Goal: Task Accomplishment & Management: Manage account settings

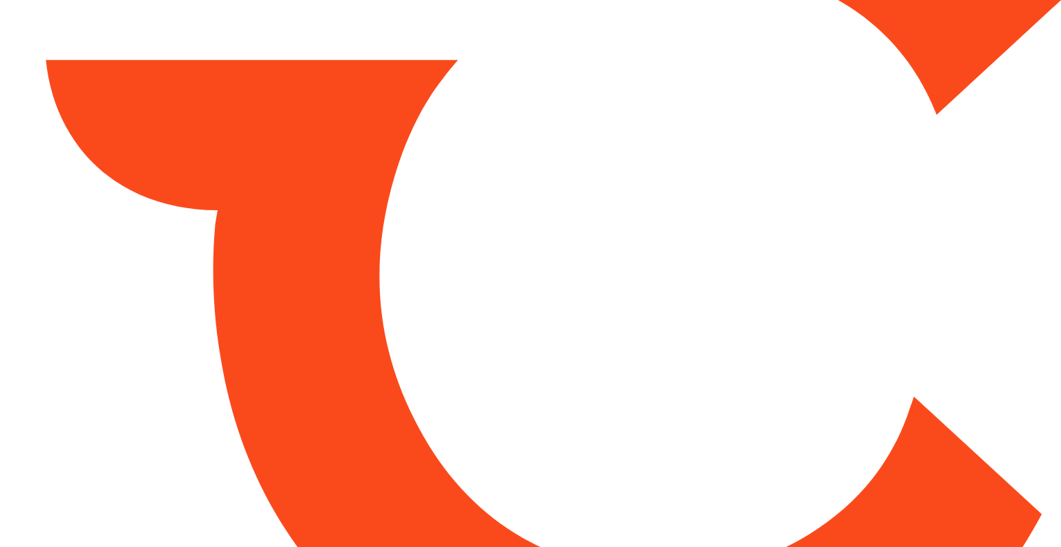
drag, startPoint x: 128, startPoint y: 448, endPoint x: 154, endPoint y: 460, distance: 28.8
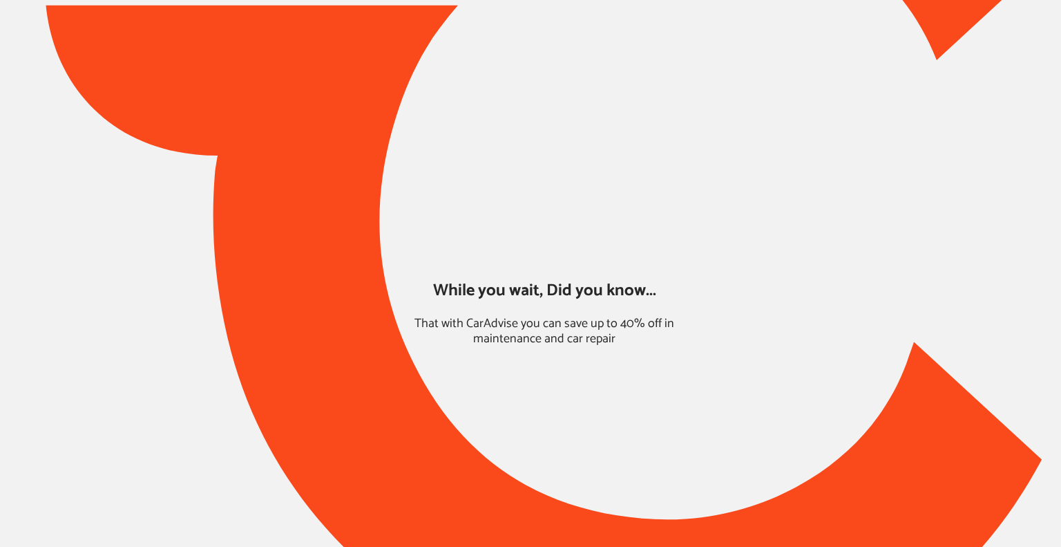
type input "*****"
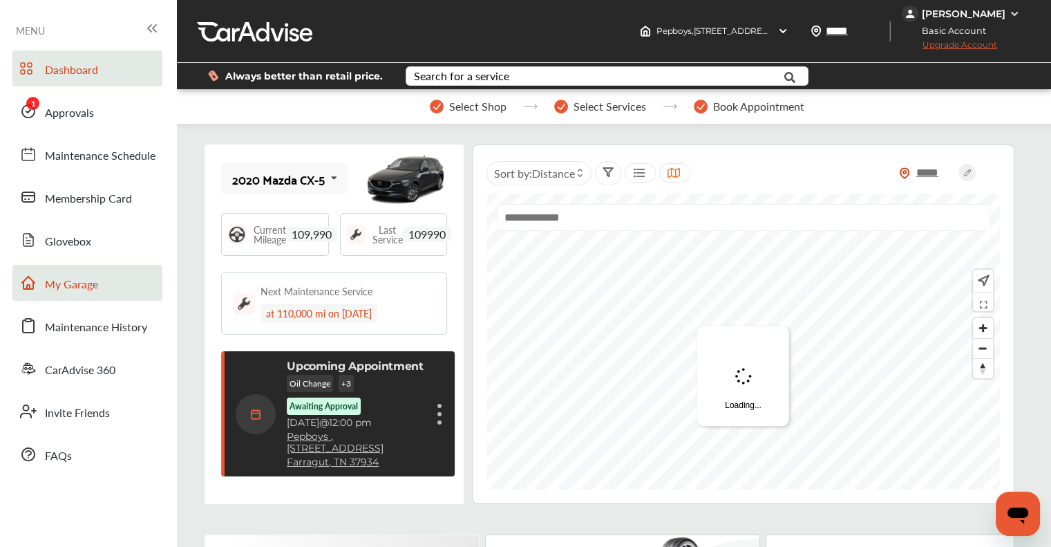
click at [77, 292] on span "My Garage" at bounding box center [71, 285] width 53 height 18
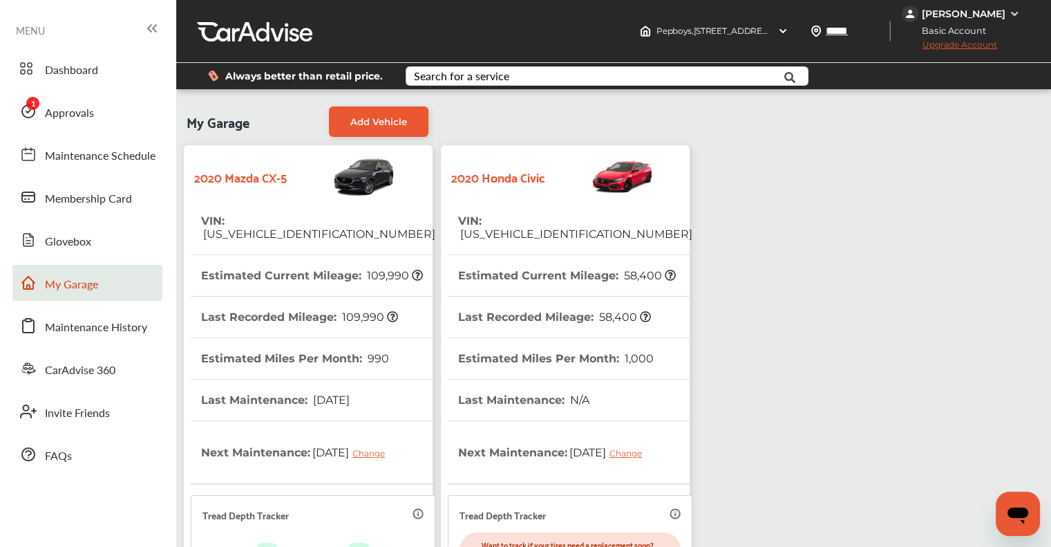
click at [509, 227] on span "[US_VEHICLE_IDENTIFICATION_NUMBER]" at bounding box center [575, 233] width 234 height 13
